Goal: Navigation & Orientation: Understand site structure

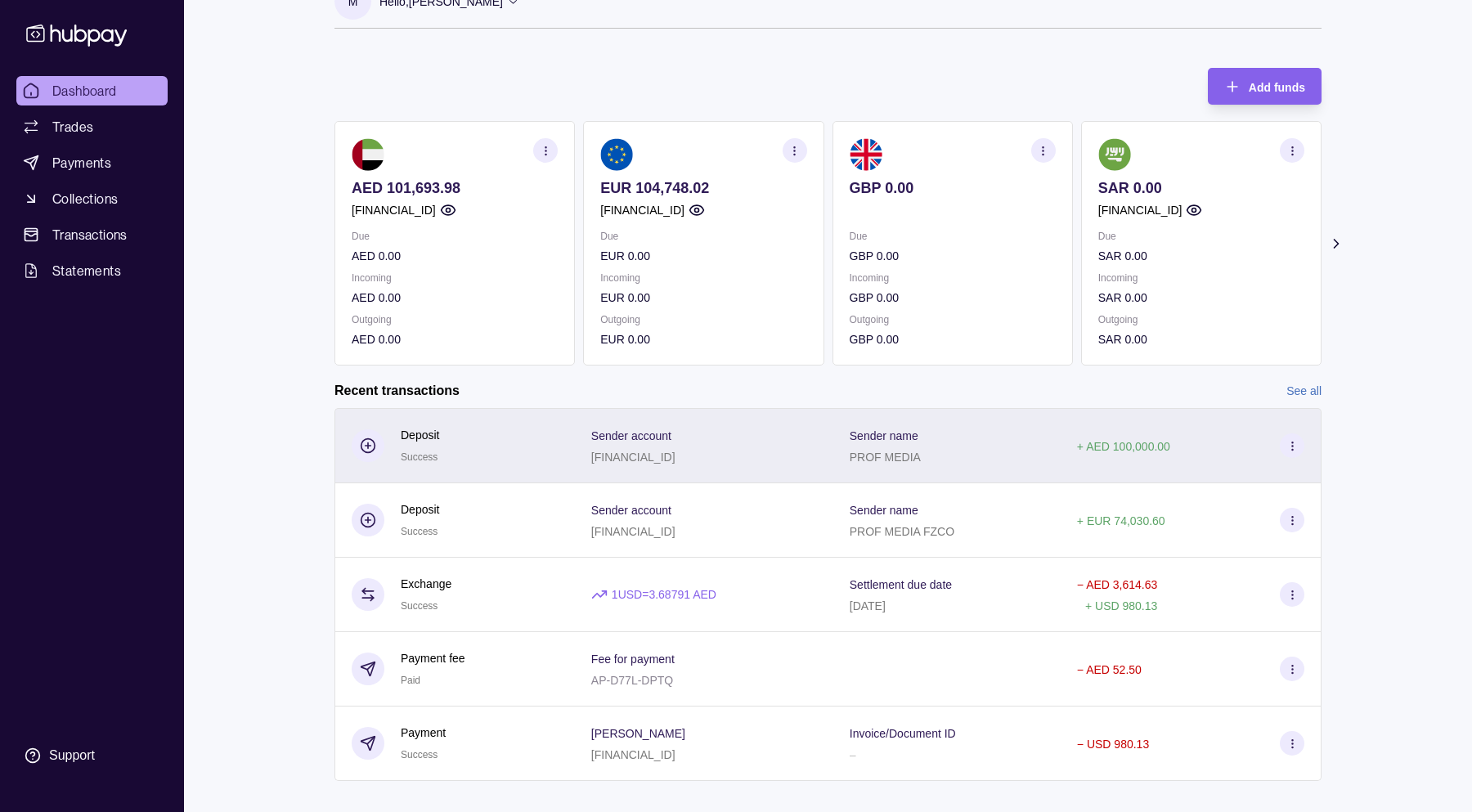
scroll to position [58, 0]
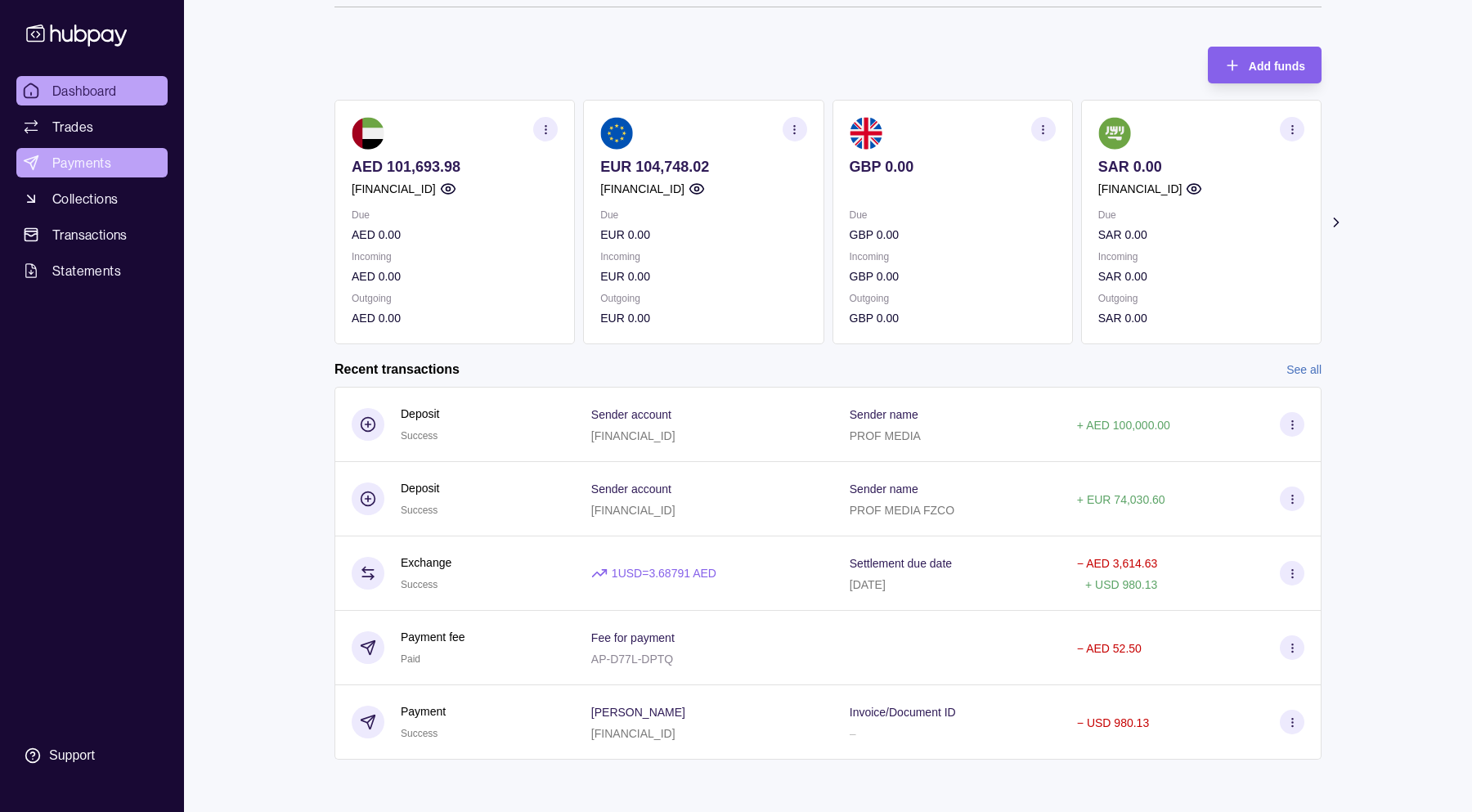
click at [112, 165] on link "Payments" at bounding box center [92, 163] width 152 height 29
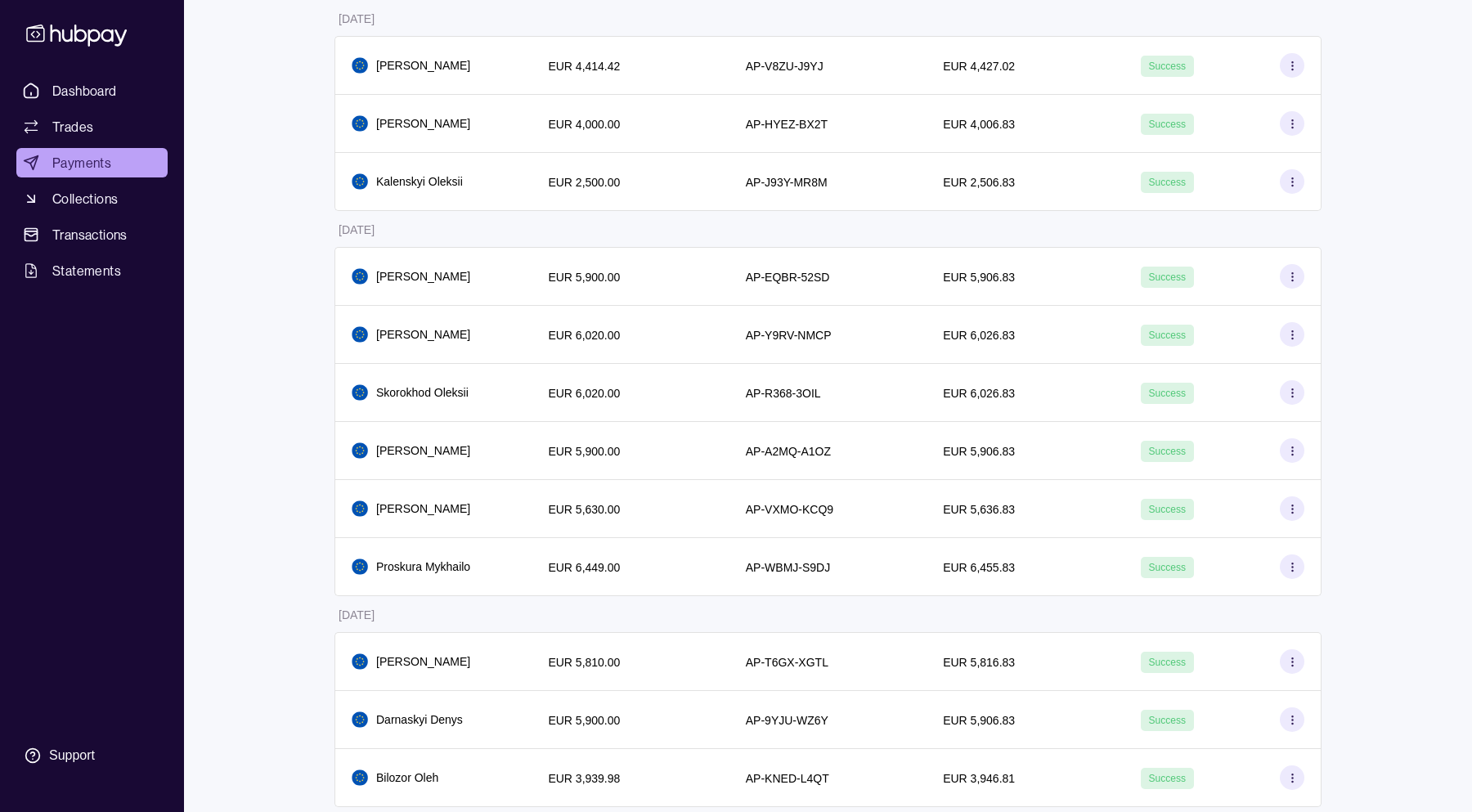
scroll to position [364, 0]
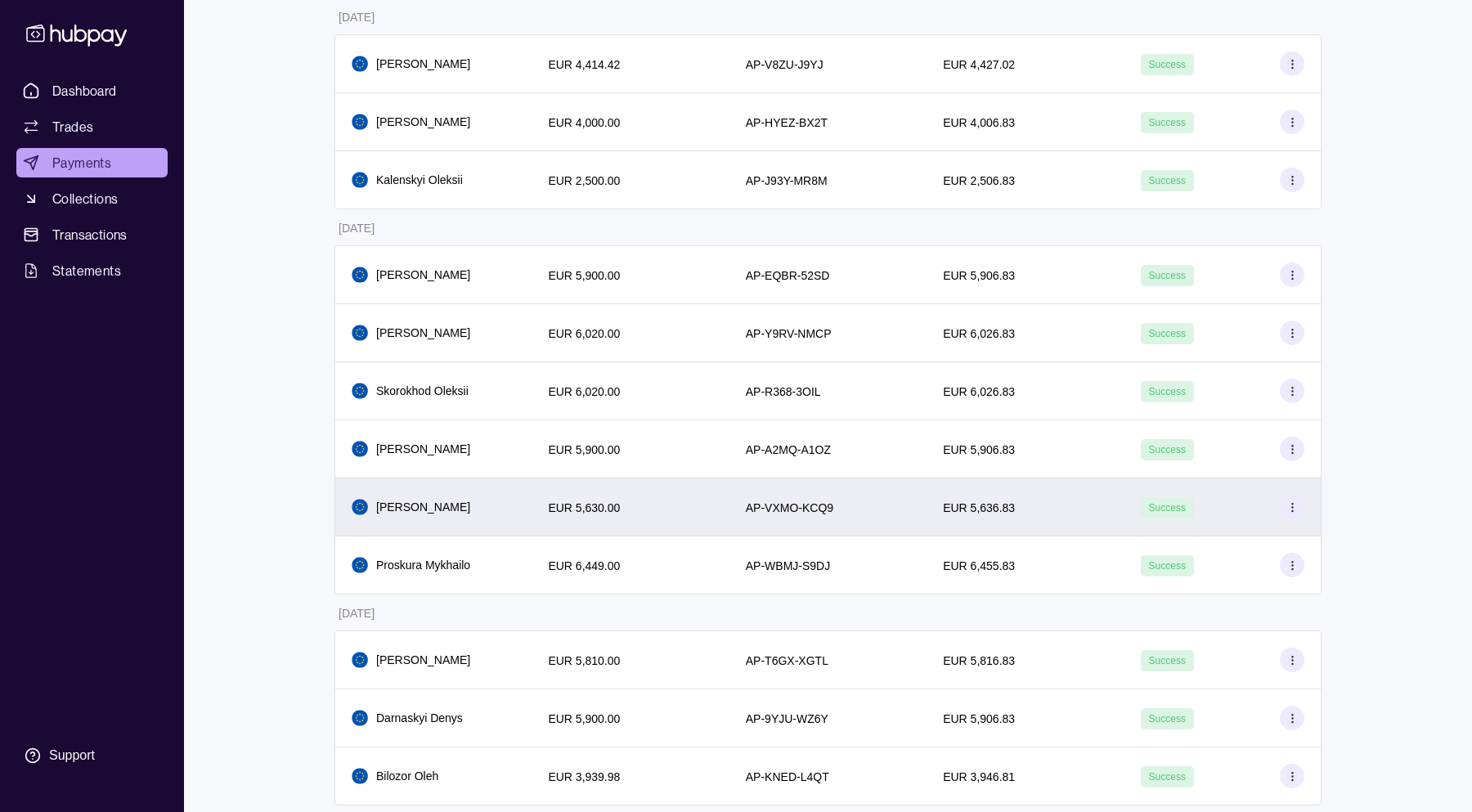
click at [1301, 503] on section at bounding box center [1292, 506] width 24 height 24
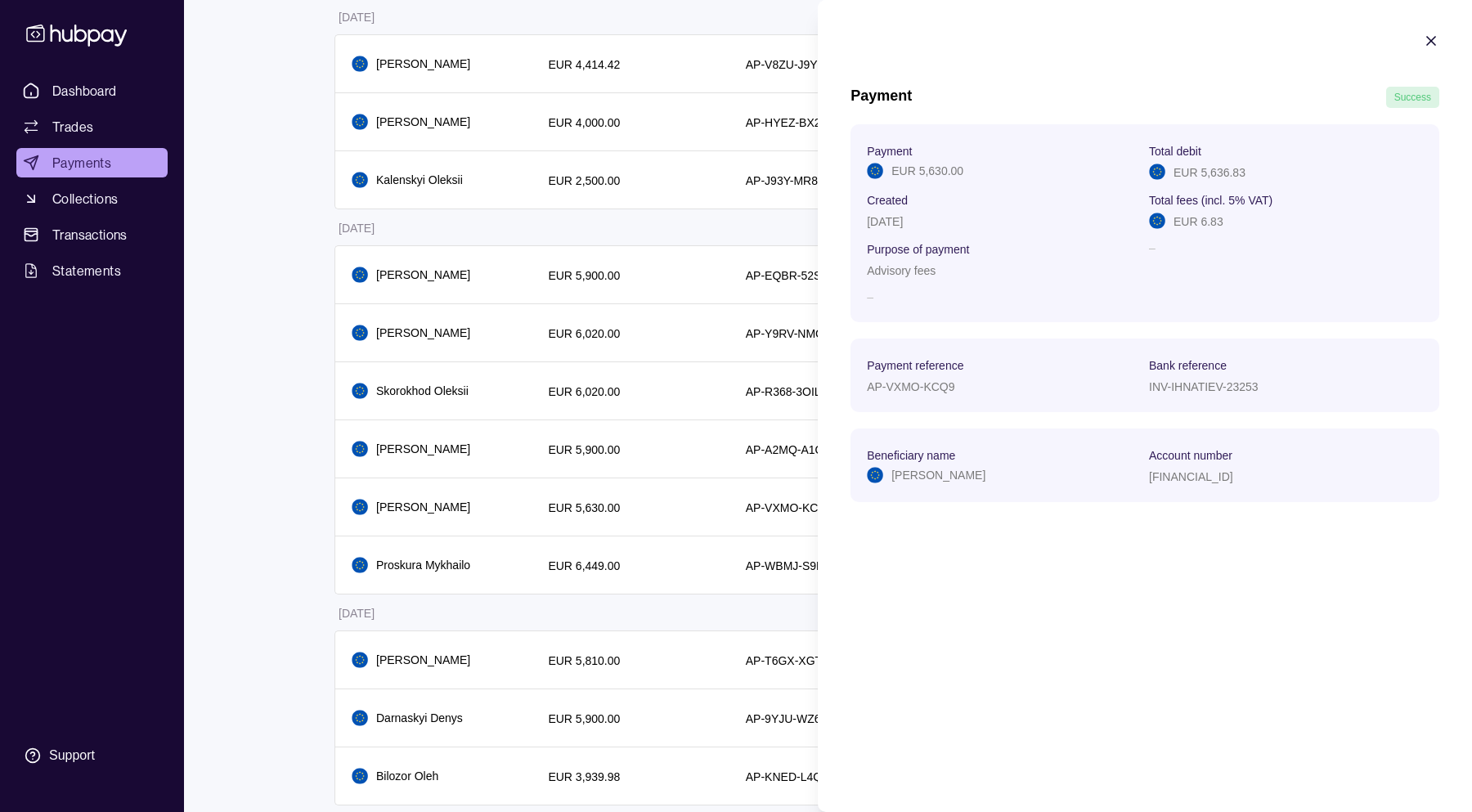
click at [294, 568] on html "**********" at bounding box center [736, 524] width 1472 height 1776
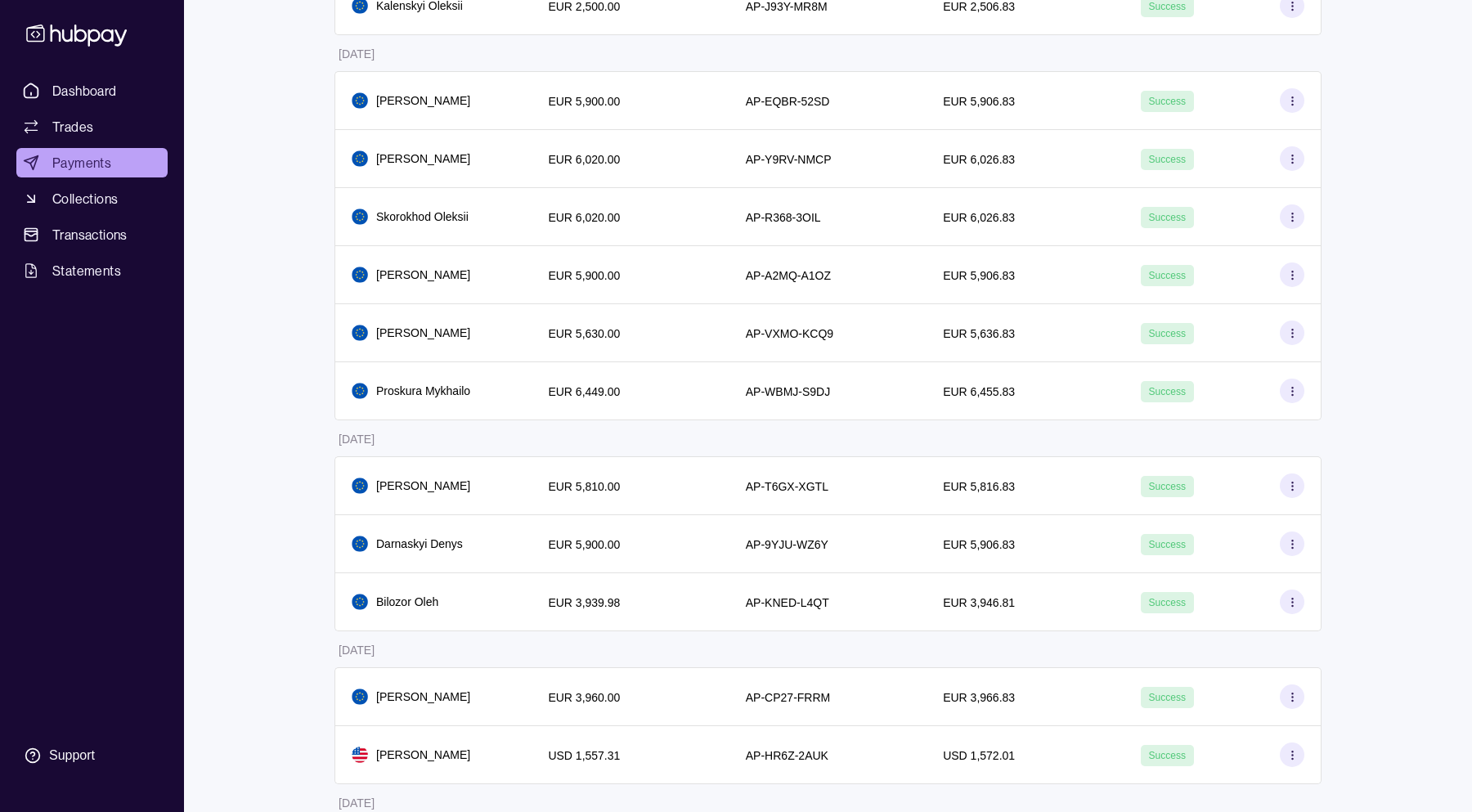
scroll to position [0, 0]
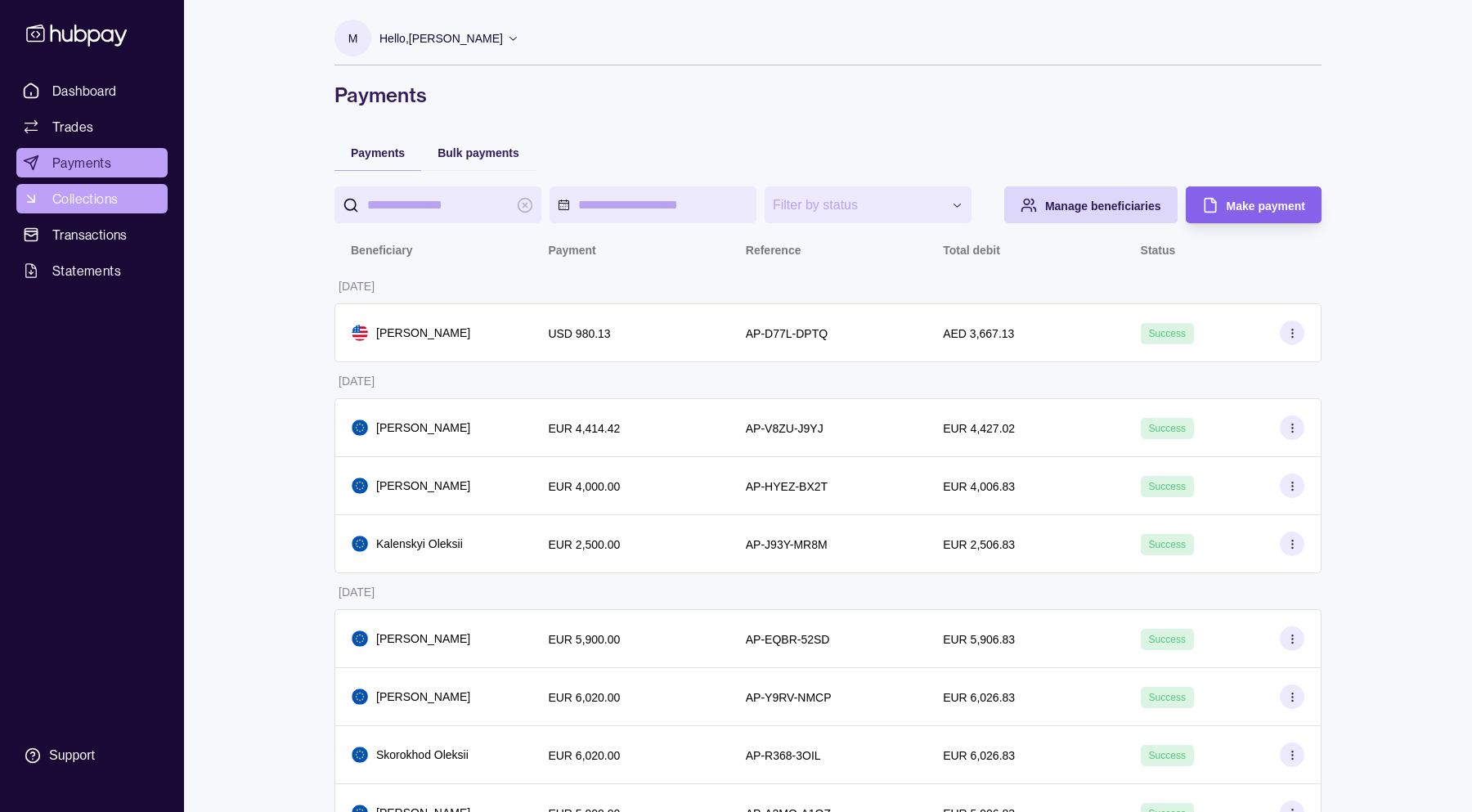
click at [111, 212] on link "Collections" at bounding box center [92, 199] width 152 height 29
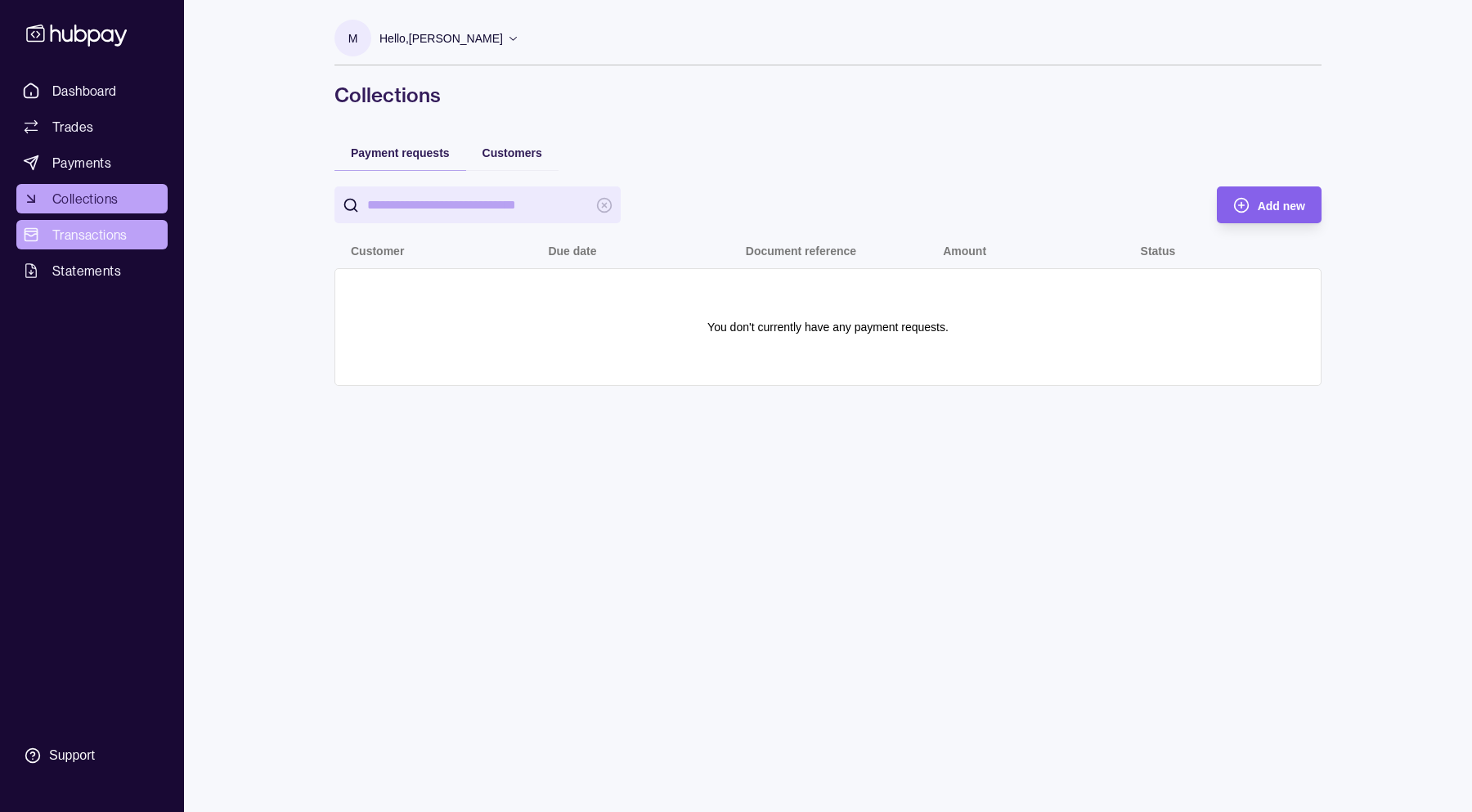
click at [92, 230] on span "Transactions" at bounding box center [90, 234] width 75 height 19
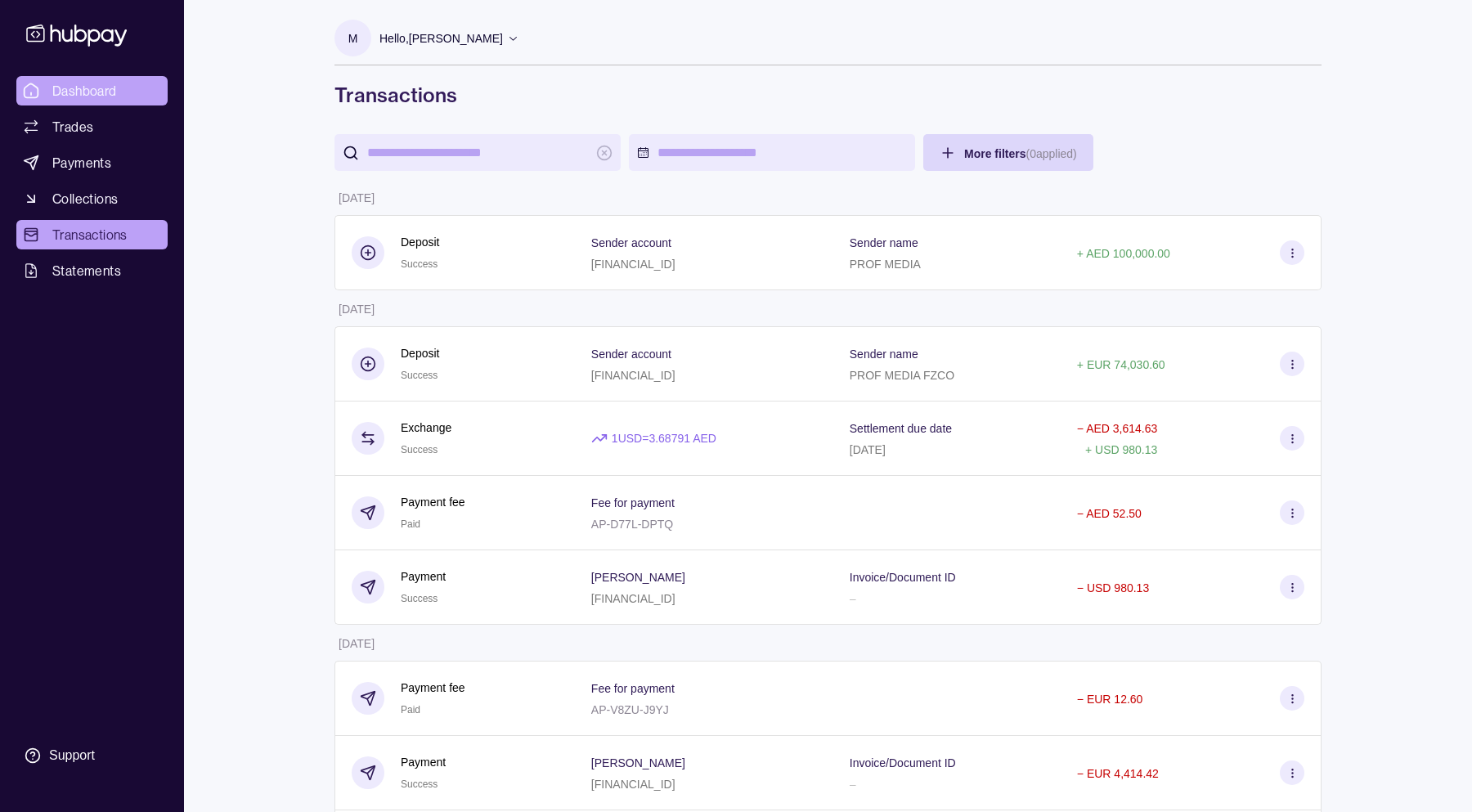
click at [111, 91] on span "Dashboard" at bounding box center [84, 91] width 65 height 19
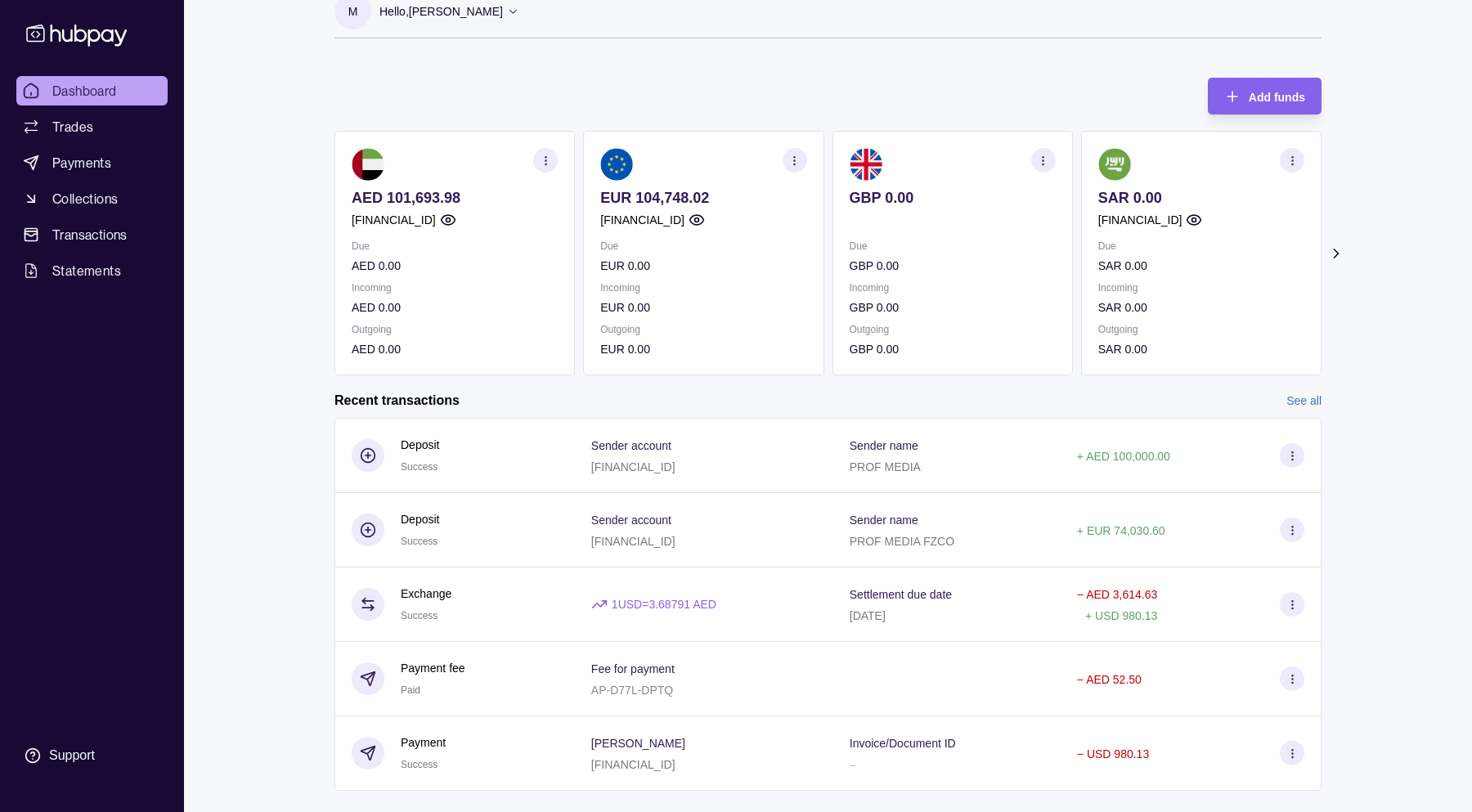
scroll to position [58, 0]
